Goal: Task Accomplishment & Management: Manage account settings

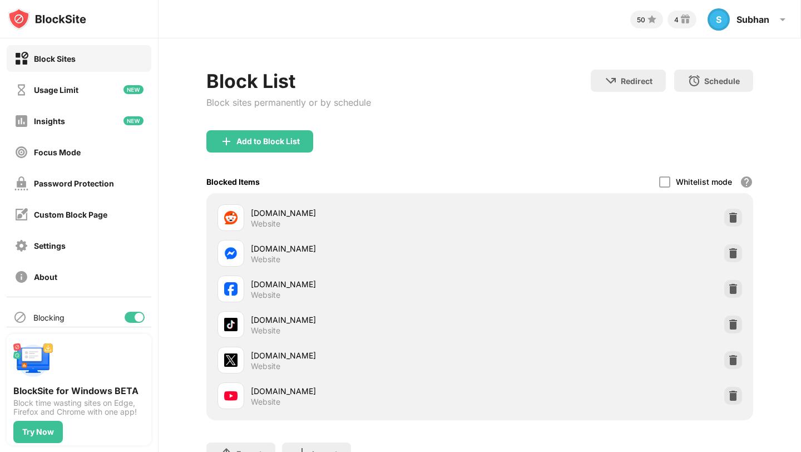
click at [724, 82] on div "Schedule" at bounding box center [722, 80] width 36 height 9
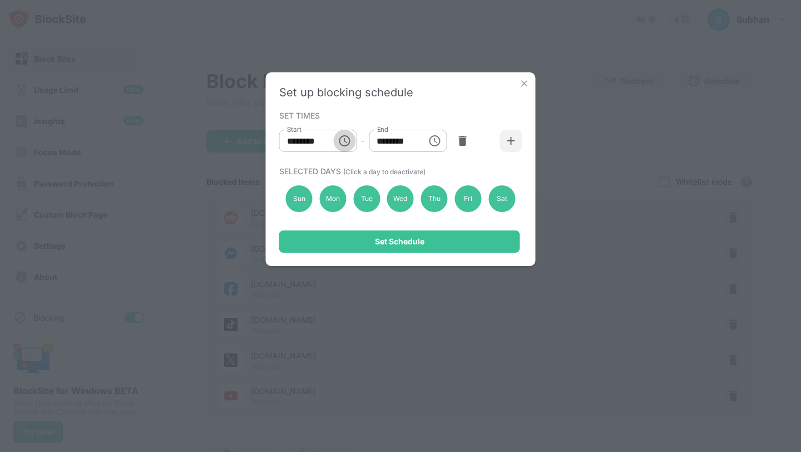
click at [338, 145] on icon "Choose time, selected time is 10:00 AM" at bounding box center [344, 140] width 13 height 13
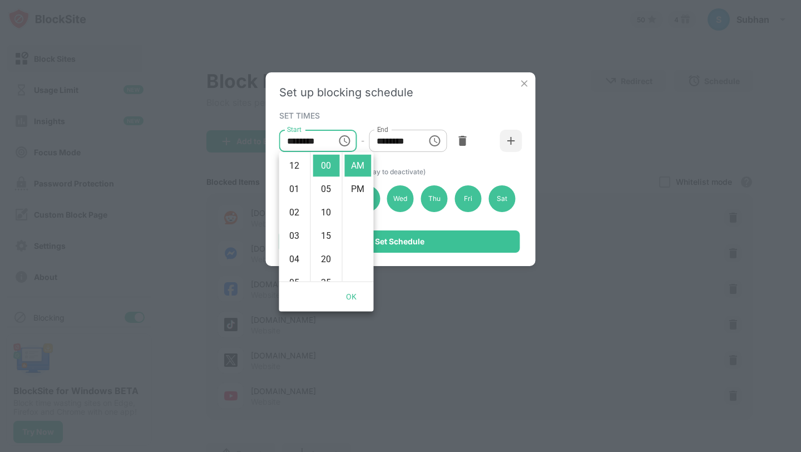
scroll to position [234, 0]
click at [291, 223] on li "05" at bounding box center [294, 225] width 27 height 22
click at [298, 196] on li "02" at bounding box center [294, 204] width 27 height 22
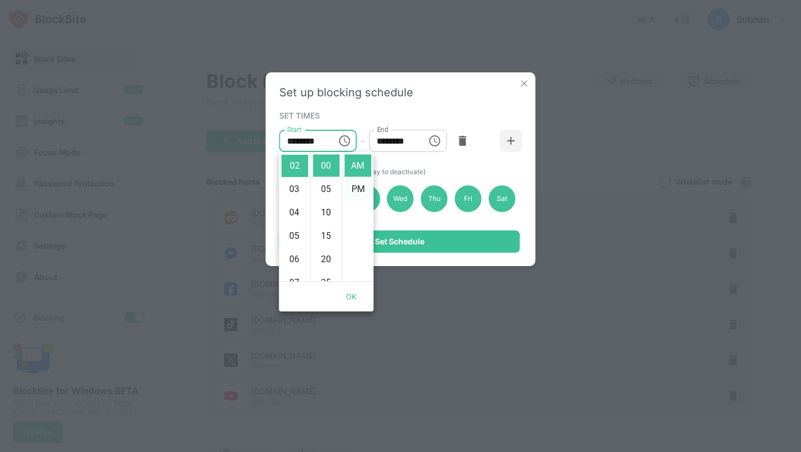
click at [358, 189] on li "PM" at bounding box center [358, 189] width 27 height 22
type input "********"
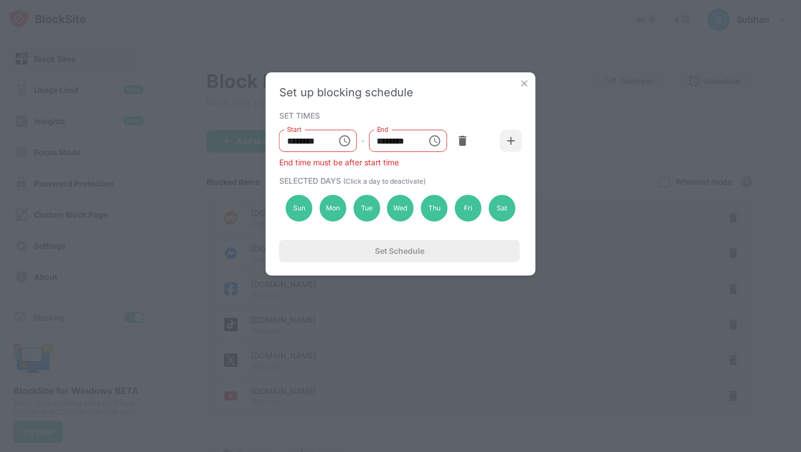
scroll to position [23, 0]
click at [328, 131] on input "********" at bounding box center [304, 141] width 50 height 22
click at [412, 144] on input "********" at bounding box center [394, 141] width 50 height 22
click at [431, 145] on icon "Choose time, selected time is 1:00 PM" at bounding box center [434, 140] width 11 height 11
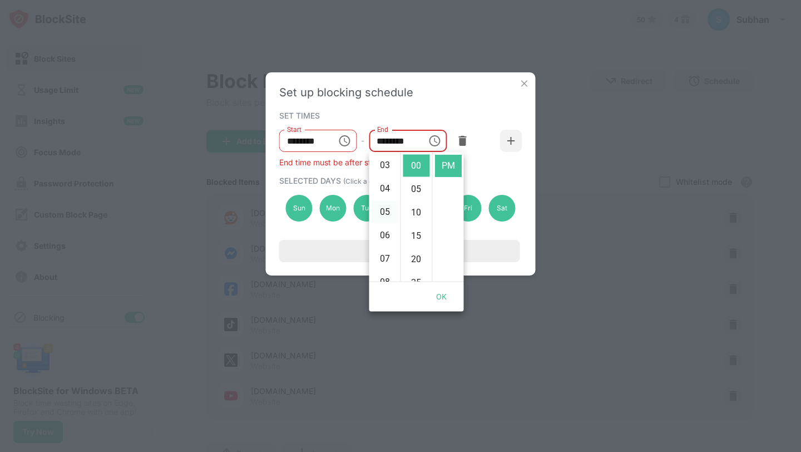
click at [389, 211] on li "05" at bounding box center [385, 212] width 27 height 22
type input "********"
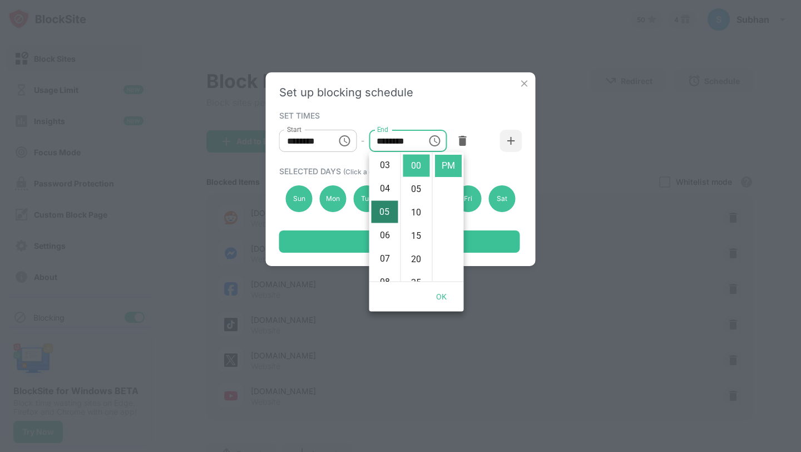
scroll to position [117, 0]
click at [342, 140] on icon "Choose time, selected time is 2:00 PM" at bounding box center [344, 140] width 13 height 13
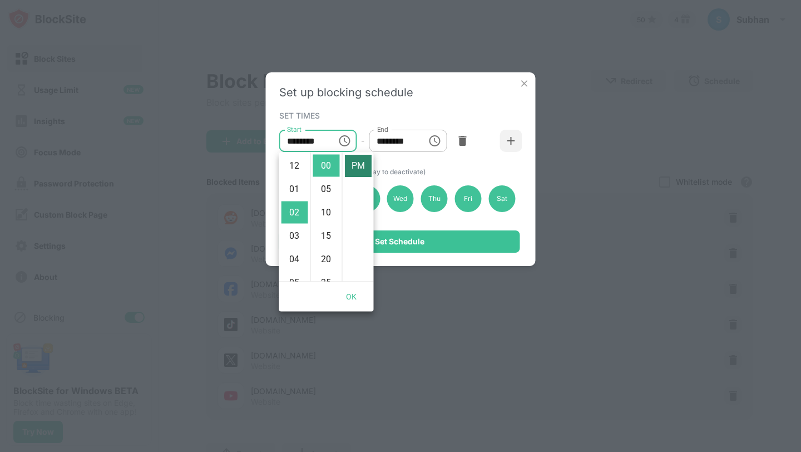
scroll to position [0, 0]
click at [352, 171] on li "AM" at bounding box center [358, 166] width 27 height 22
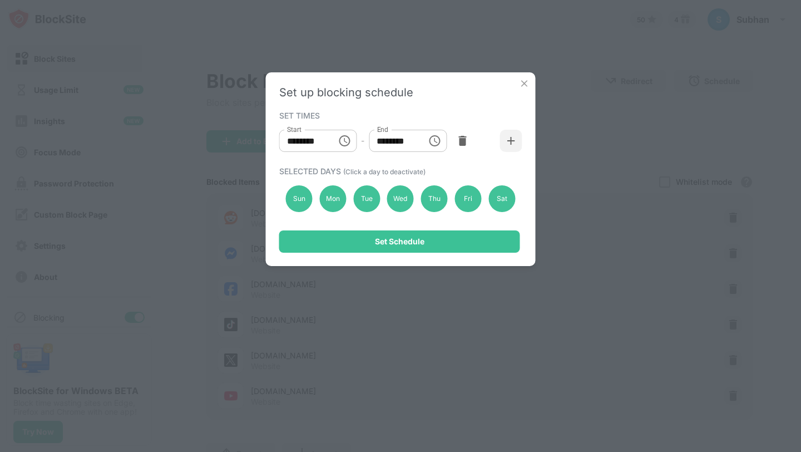
click at [308, 142] on input "********" at bounding box center [304, 141] width 50 height 22
click at [350, 141] on icon "Choose time, selected time is 2:00 AM" at bounding box center [344, 140] width 13 height 13
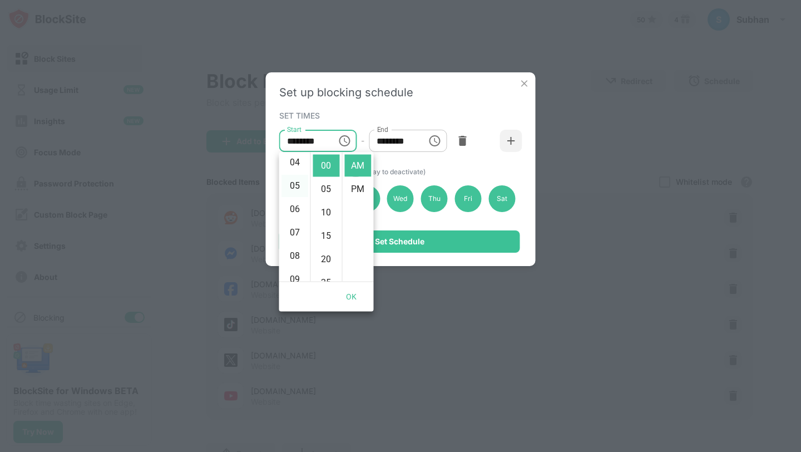
click at [296, 186] on li "05" at bounding box center [294, 186] width 27 height 22
type input "********"
click at [348, 293] on button "OK" at bounding box center [352, 296] width 36 height 21
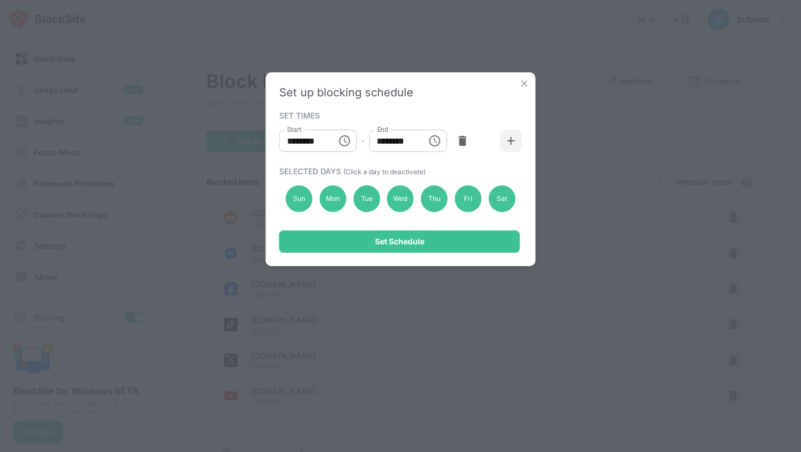
click at [418, 146] on input "********" at bounding box center [394, 141] width 50 height 22
click at [442, 140] on button "Choose time, selected time is 5:00 PM" at bounding box center [434, 141] width 22 height 22
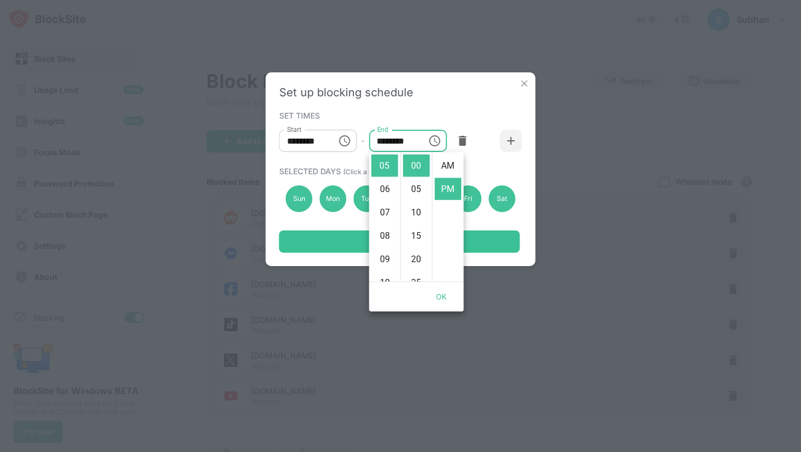
scroll to position [23, 0]
click at [387, 189] on li "02" at bounding box center [385, 185] width 27 height 22
type input "********"
click at [438, 296] on button "OK" at bounding box center [442, 296] width 36 height 21
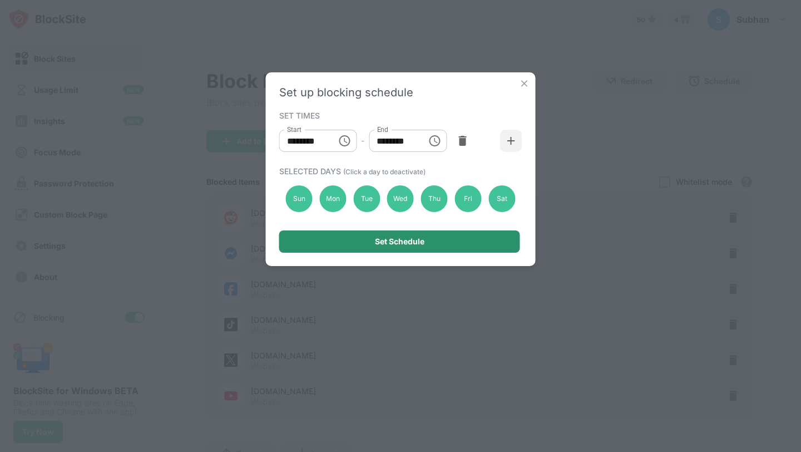
click at [439, 245] on div "Set Schedule" at bounding box center [399, 241] width 241 height 22
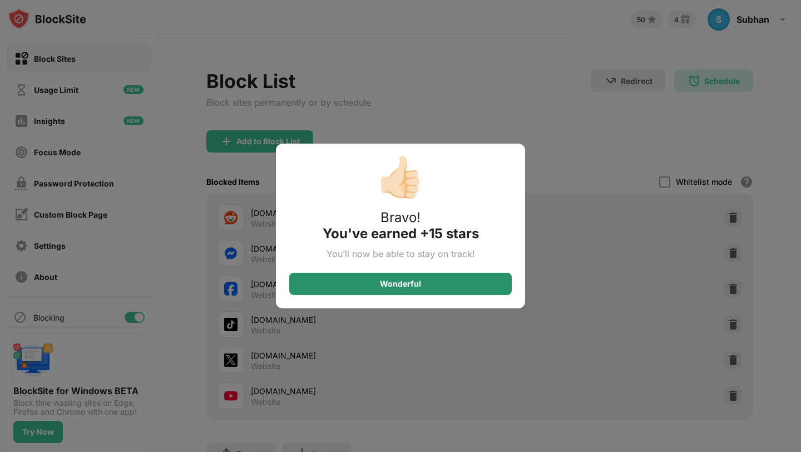
click at [298, 284] on div "Wonderful" at bounding box center [400, 284] width 222 height 22
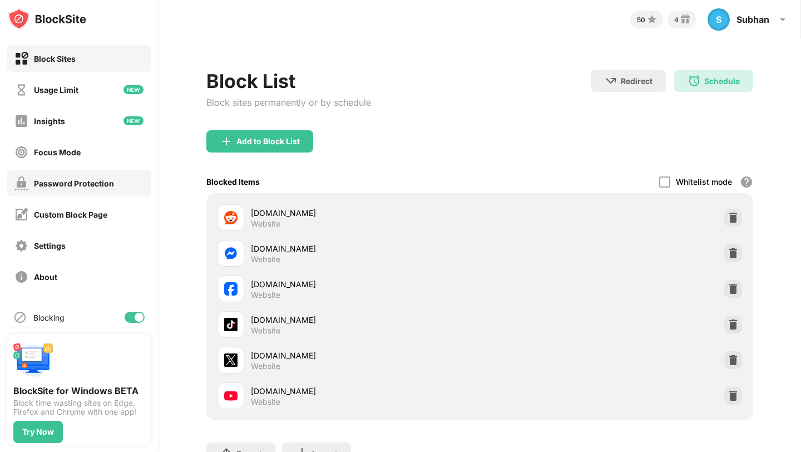
click at [108, 185] on div "Password Protection" at bounding box center [74, 183] width 80 height 9
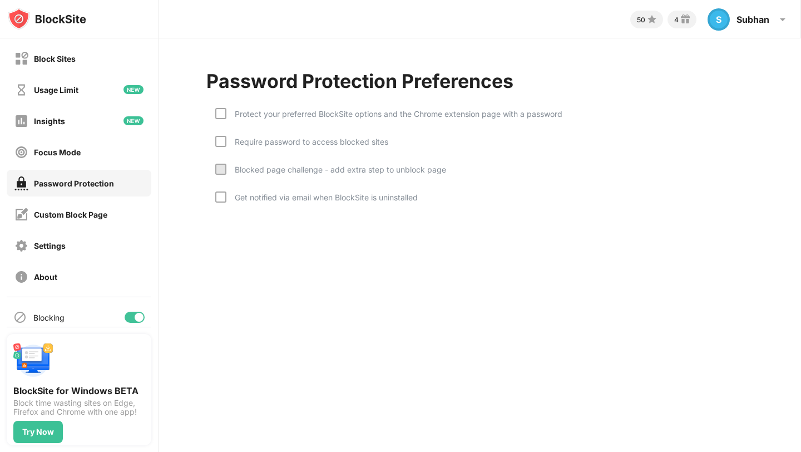
click at [331, 117] on div "Protect your preferred BlockSite options and the Chrome extension page with a p…" at bounding box center [394, 113] width 336 height 9
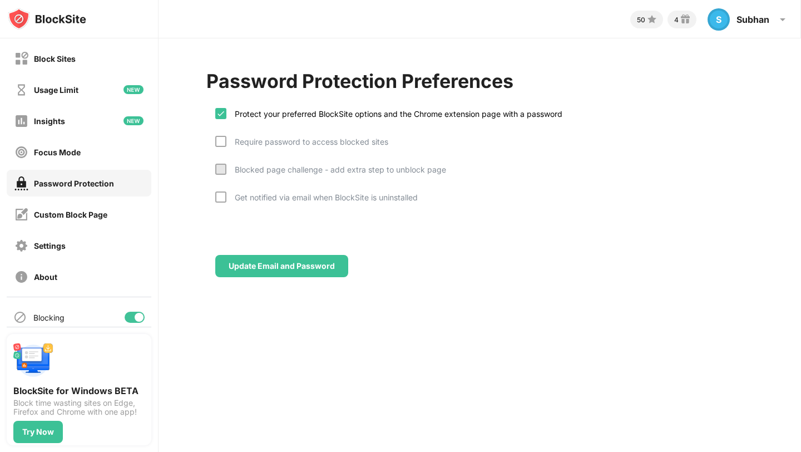
click at [303, 141] on div "Require password to access blocked sites" at bounding box center [307, 141] width 162 height 9
click at [310, 111] on div "Protect your preferred BlockSite options and the Chrome extension page with a p…" at bounding box center [394, 113] width 336 height 9
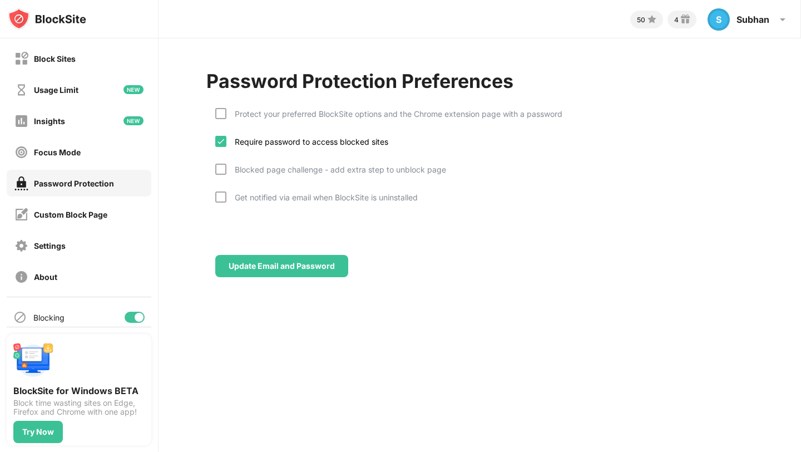
click at [310, 137] on div "Require password to access blocked sites" at bounding box center [307, 141] width 162 height 9
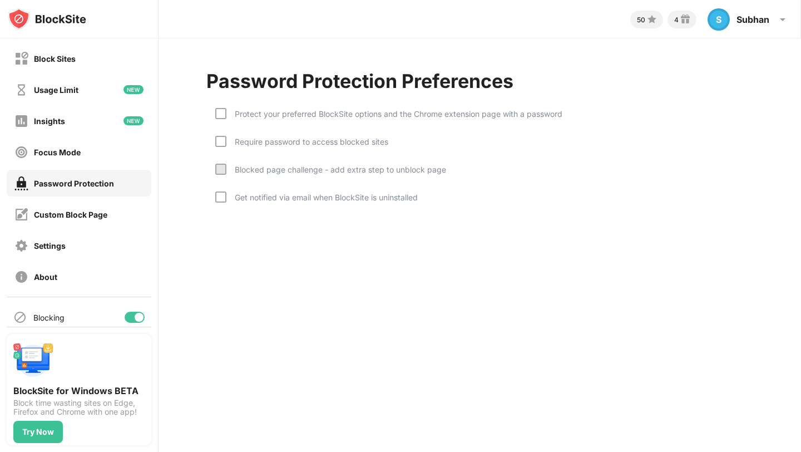
click at [310, 112] on div "Protect your preferred BlockSite options and the Chrome extension page with a p…" at bounding box center [394, 113] width 336 height 9
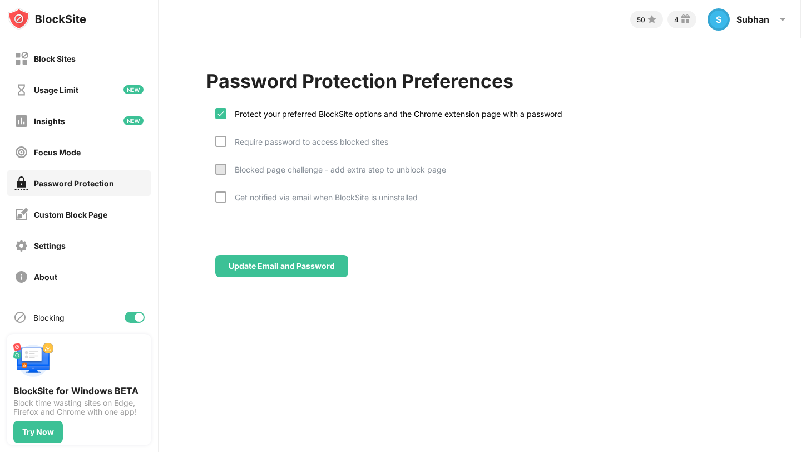
click at [315, 199] on div "Get notified via email when BlockSite is uninstalled" at bounding box center [321, 196] width 191 height 9
click at [317, 199] on div "Get notified via email when BlockSite is uninstalled" at bounding box center [321, 196] width 191 height 9
click at [315, 140] on div "Require password to access blocked sites" at bounding box center [307, 141] width 162 height 9
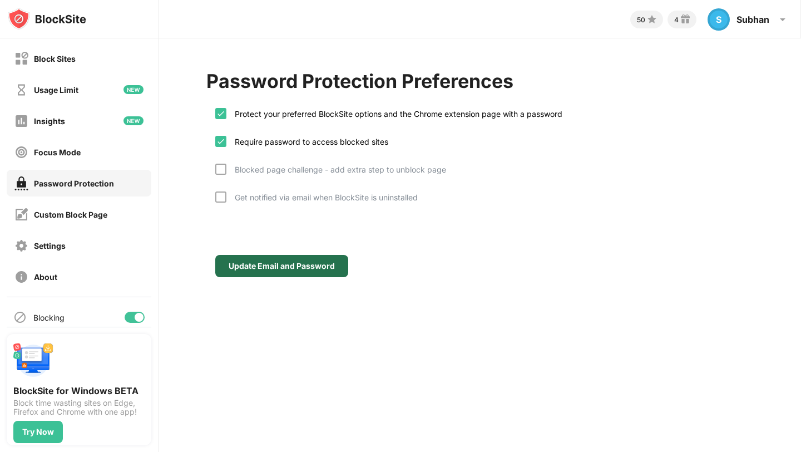
click at [323, 260] on div "Update Email and Password" at bounding box center [281, 266] width 133 height 22
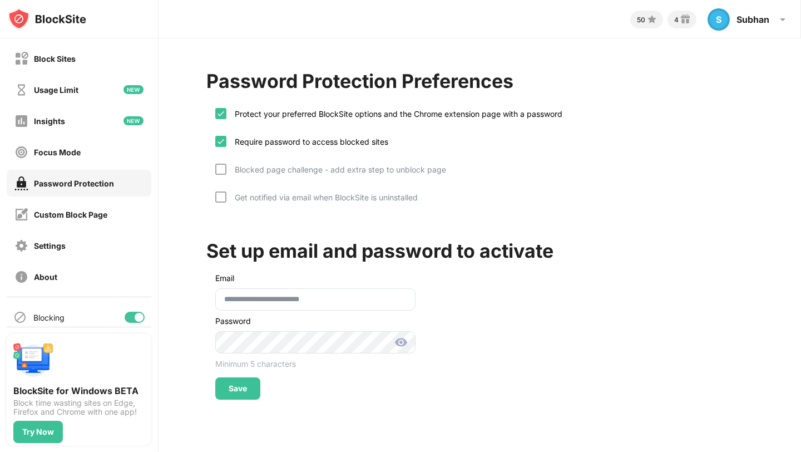
click at [398, 339] on img at bounding box center [400, 341] width 13 height 13
click at [401, 341] on img at bounding box center [400, 341] width 13 height 13
click at [253, 388] on div "Save" at bounding box center [237, 388] width 45 height 22
